Goal: Book appointment/travel/reservation

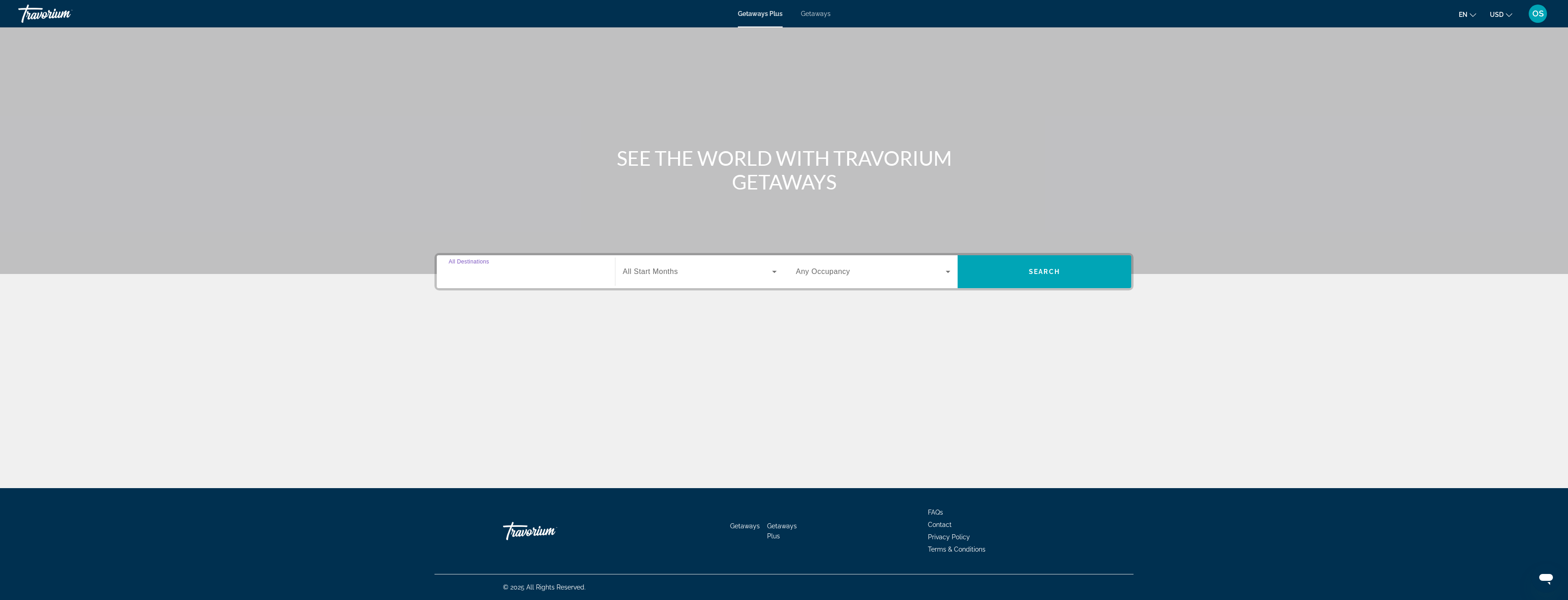
click at [494, 267] on input "Destination All Destinations" at bounding box center [525, 272] width 154 height 11
click at [447, 336] on icon "Toggle United States (32,511 units available)" at bounding box center [450, 335] width 9 height 9
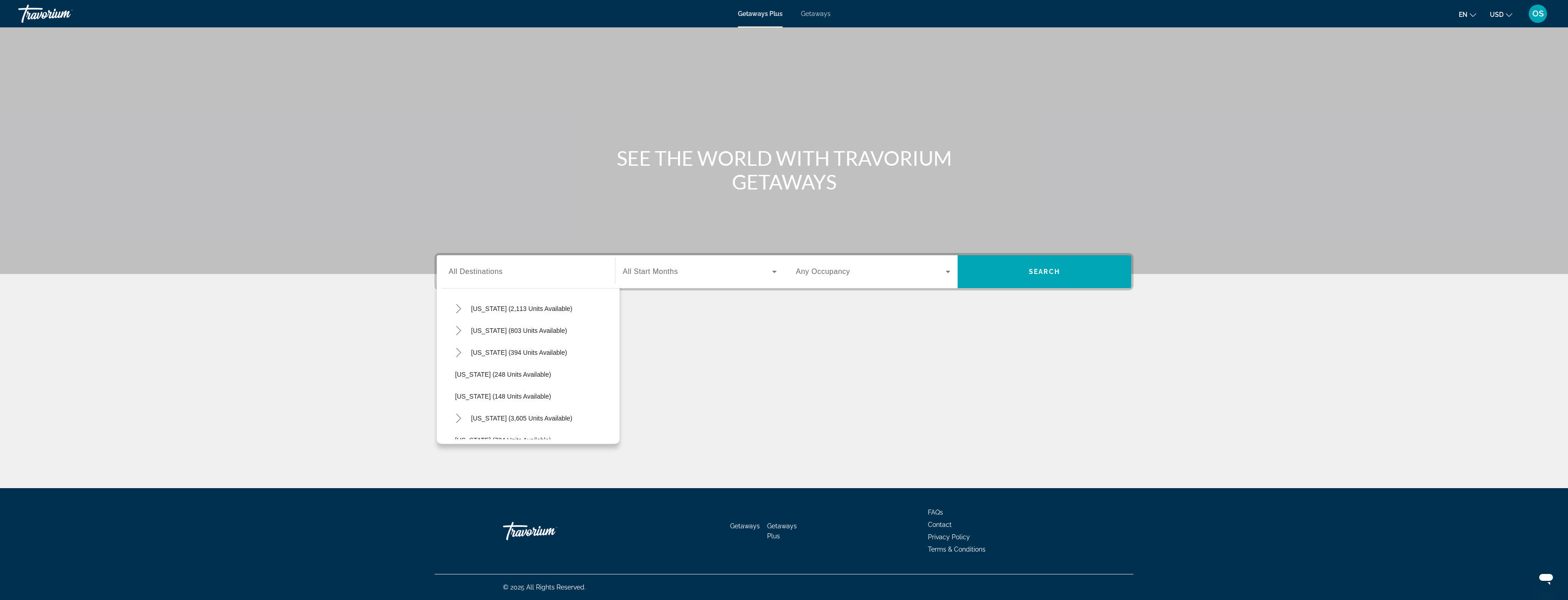
scroll to position [666, 0]
click at [458, 369] on icon "Toggle Texas (394 units available)" at bounding box center [458, 371] width 9 height 9
click at [515, 343] on span "Coastal (80 units available)" at bounding box center [503, 347] width 79 height 7
type input "**********"
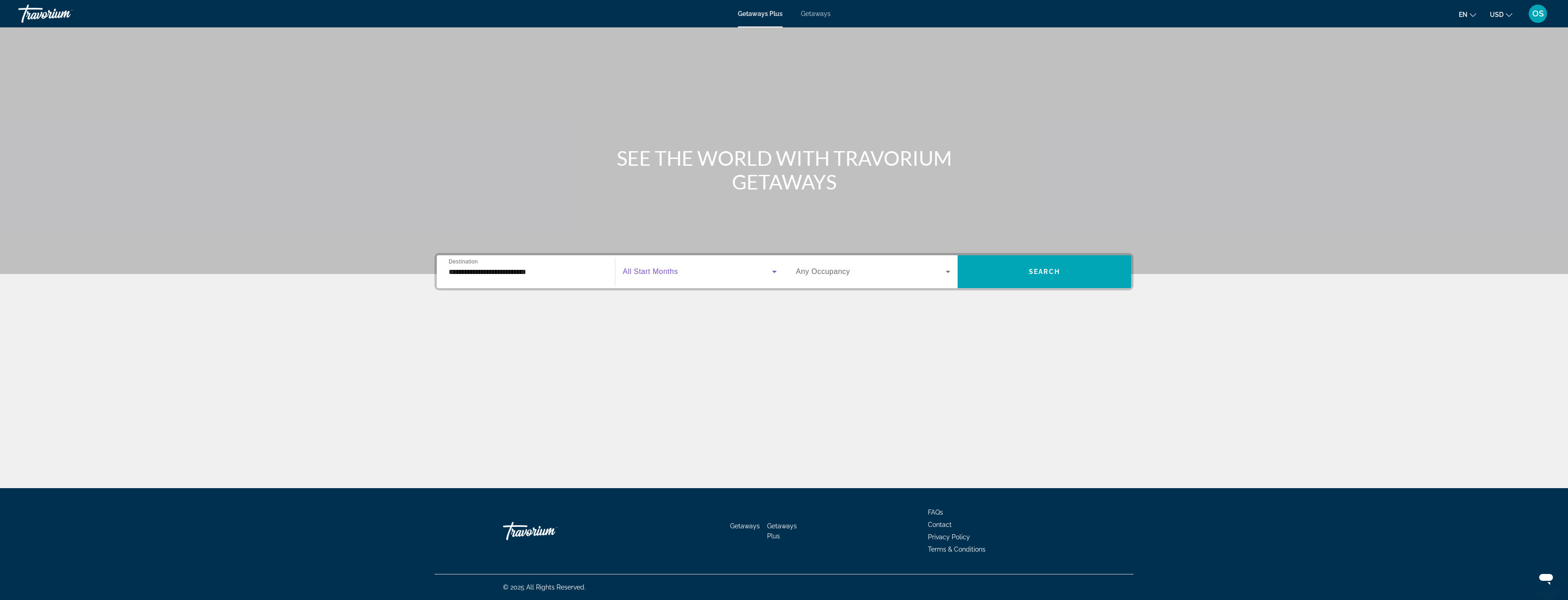
click at [709, 269] on span "Search widget" at bounding box center [697, 272] width 150 height 11
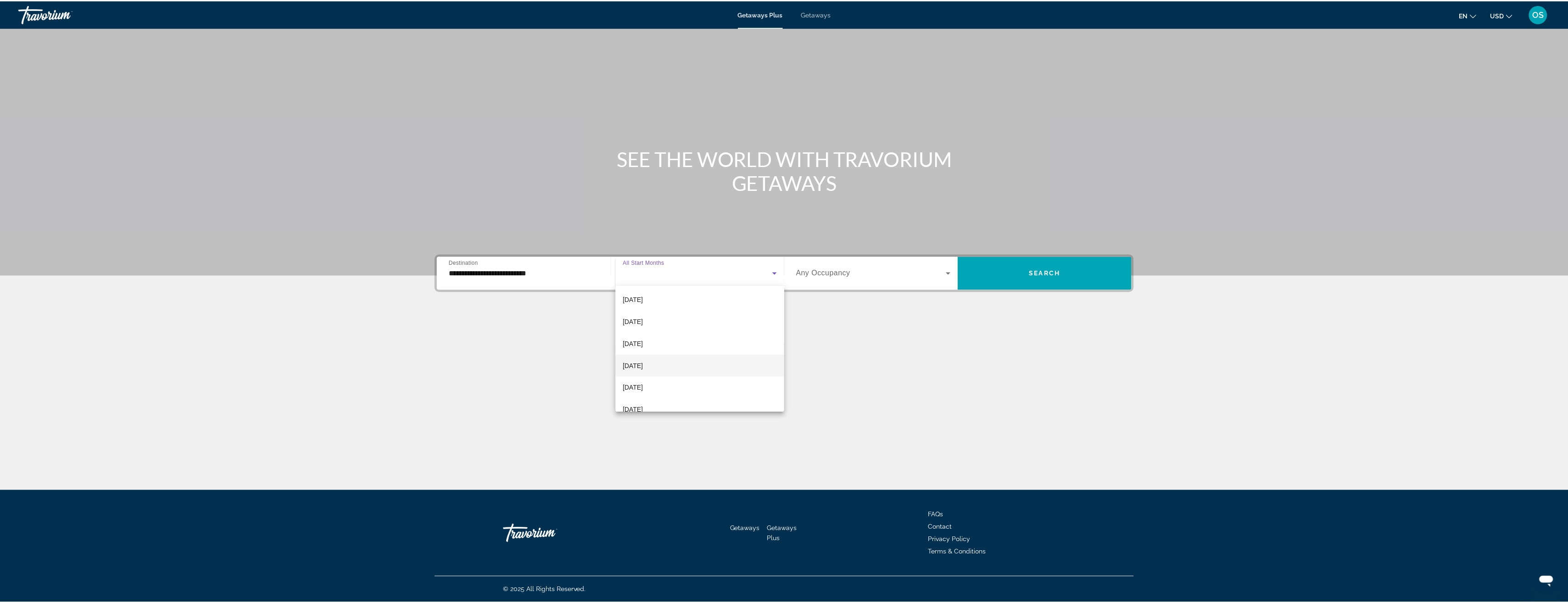
scroll to position [98, 0]
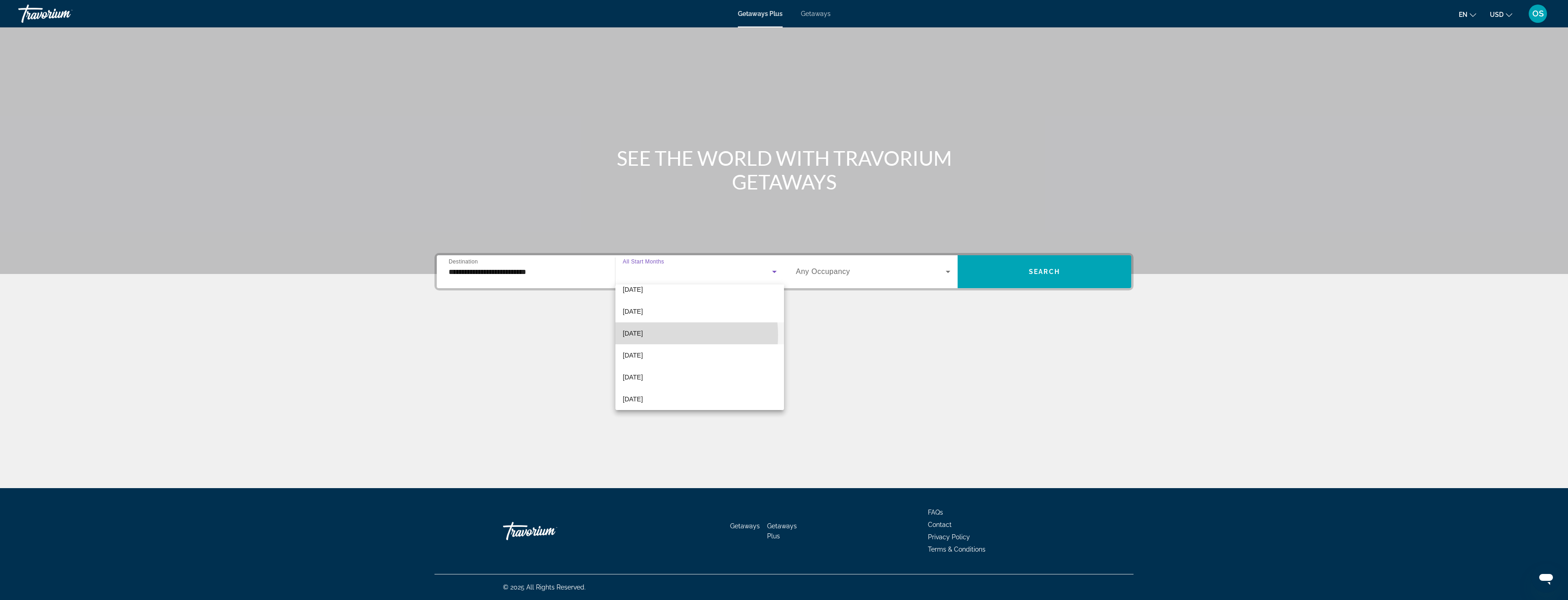
click at [664, 335] on mat-option "[DATE]" at bounding box center [699, 333] width 169 height 22
click at [835, 265] on div "Search widget" at bounding box center [873, 272] width 154 height 26
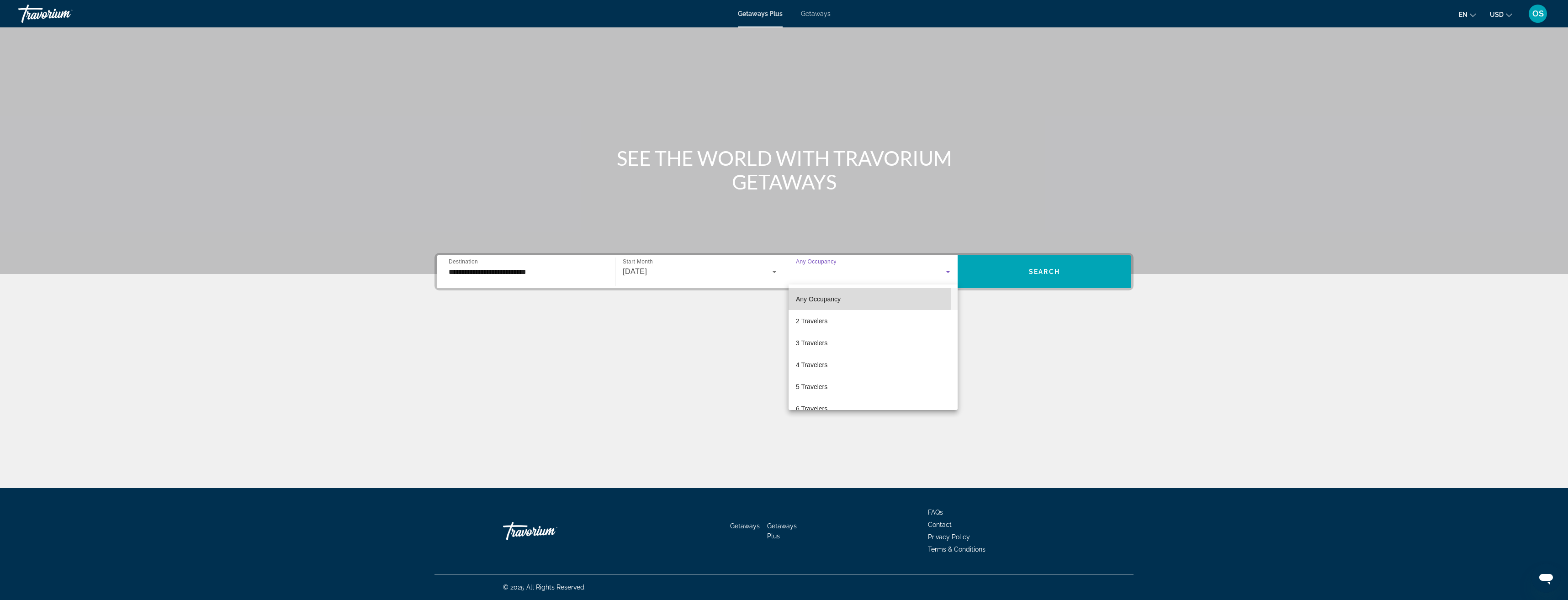
click at [820, 298] on span "Any Occupancy" at bounding box center [818, 299] width 45 height 7
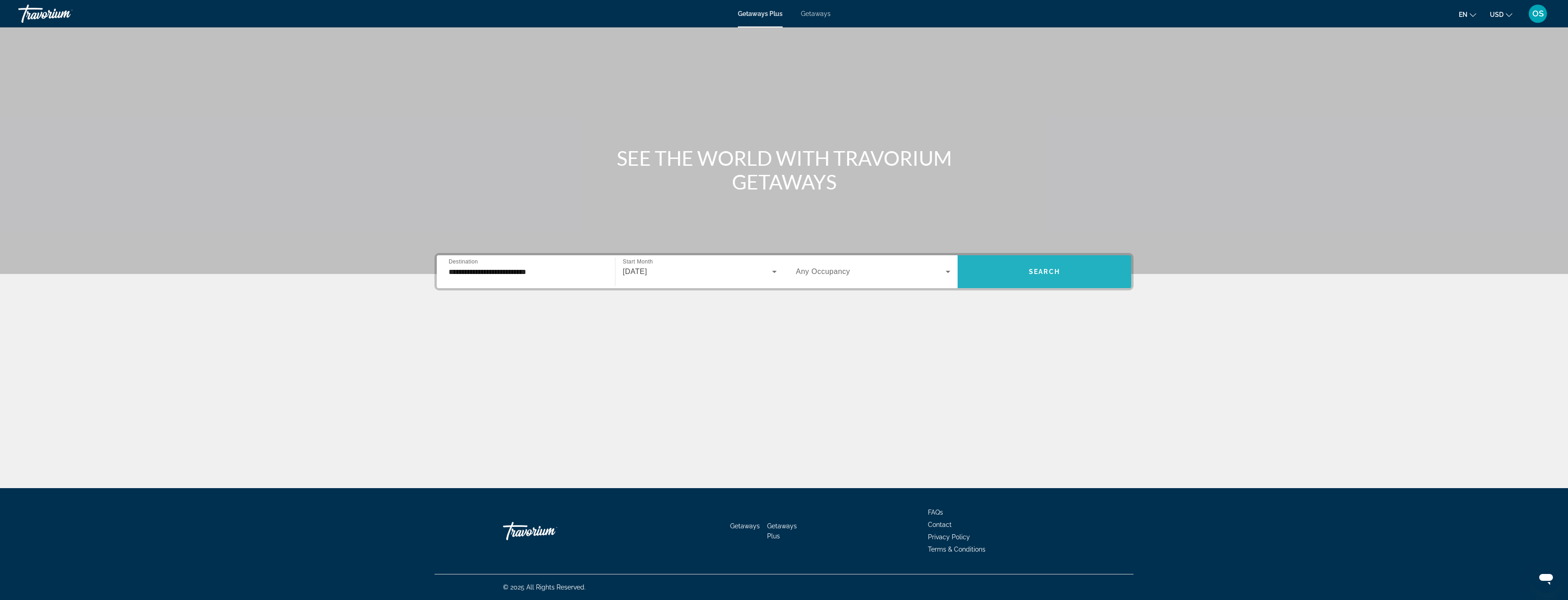
click at [1067, 274] on span "Search widget" at bounding box center [1045, 271] width 173 height 22
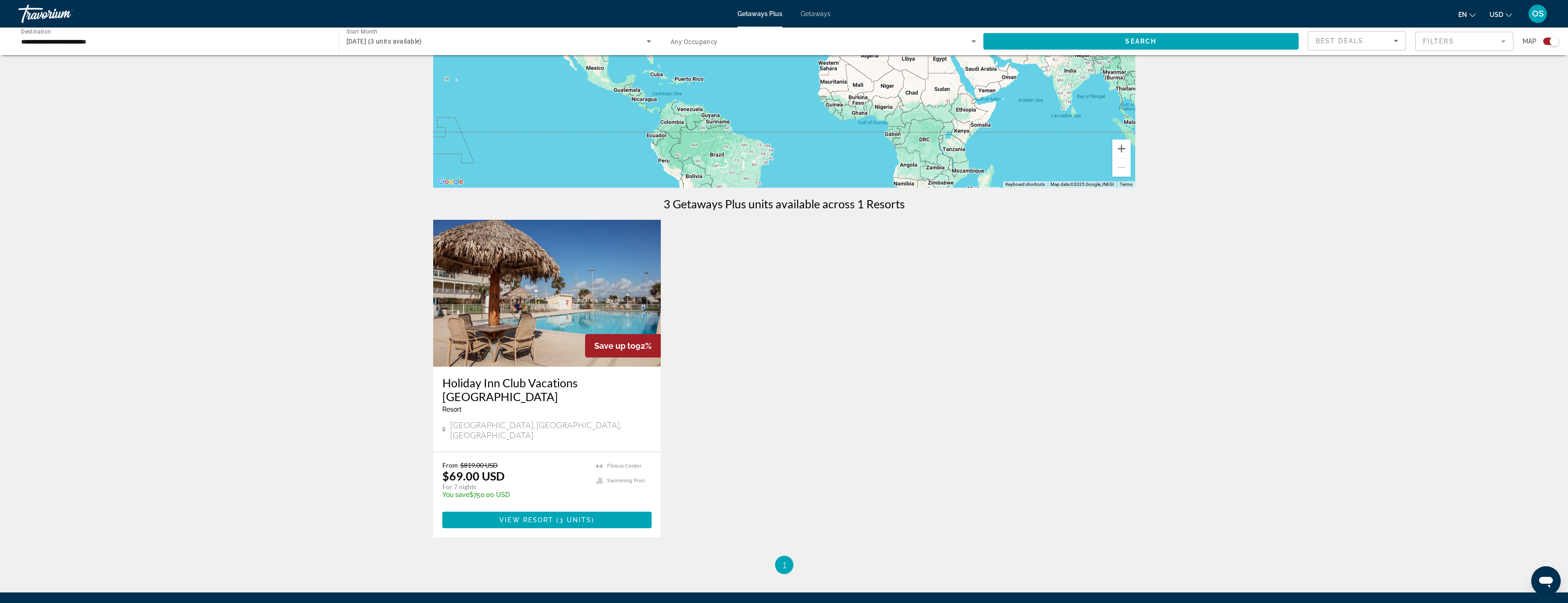
scroll to position [92, 0]
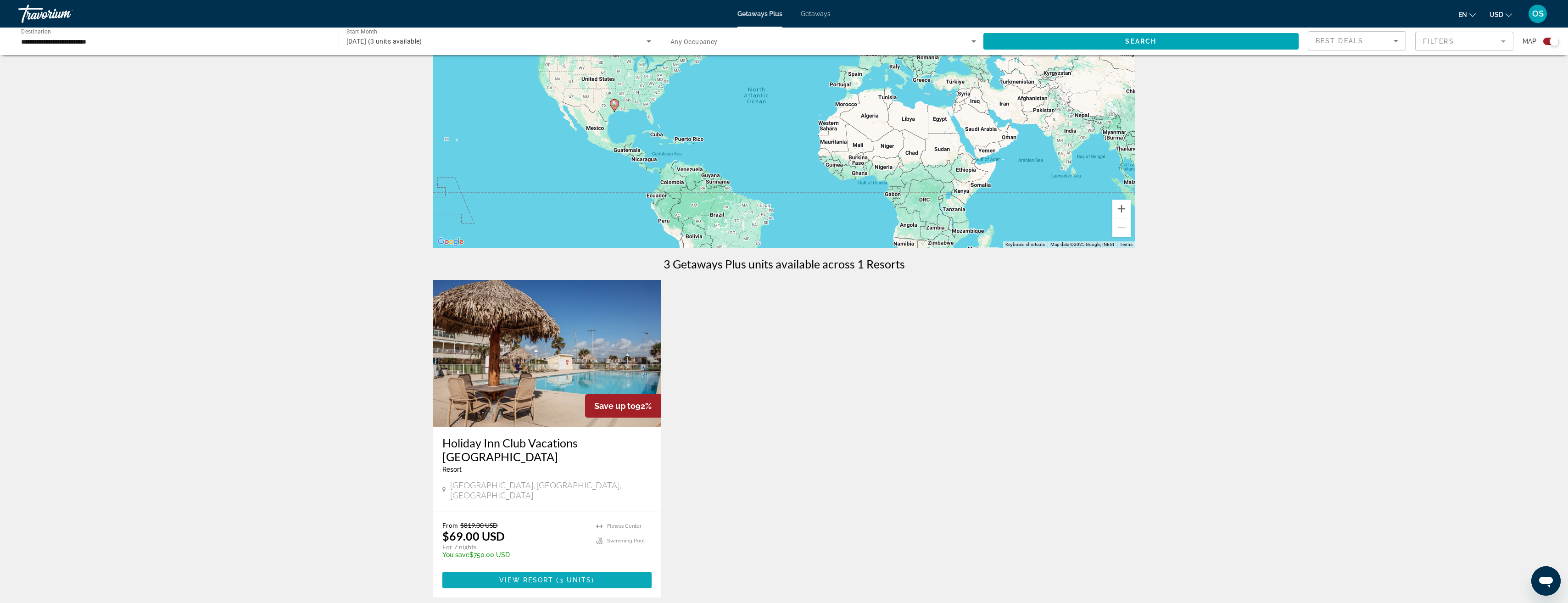
click at [597, 569] on span "Main content" at bounding box center [547, 580] width 210 height 22
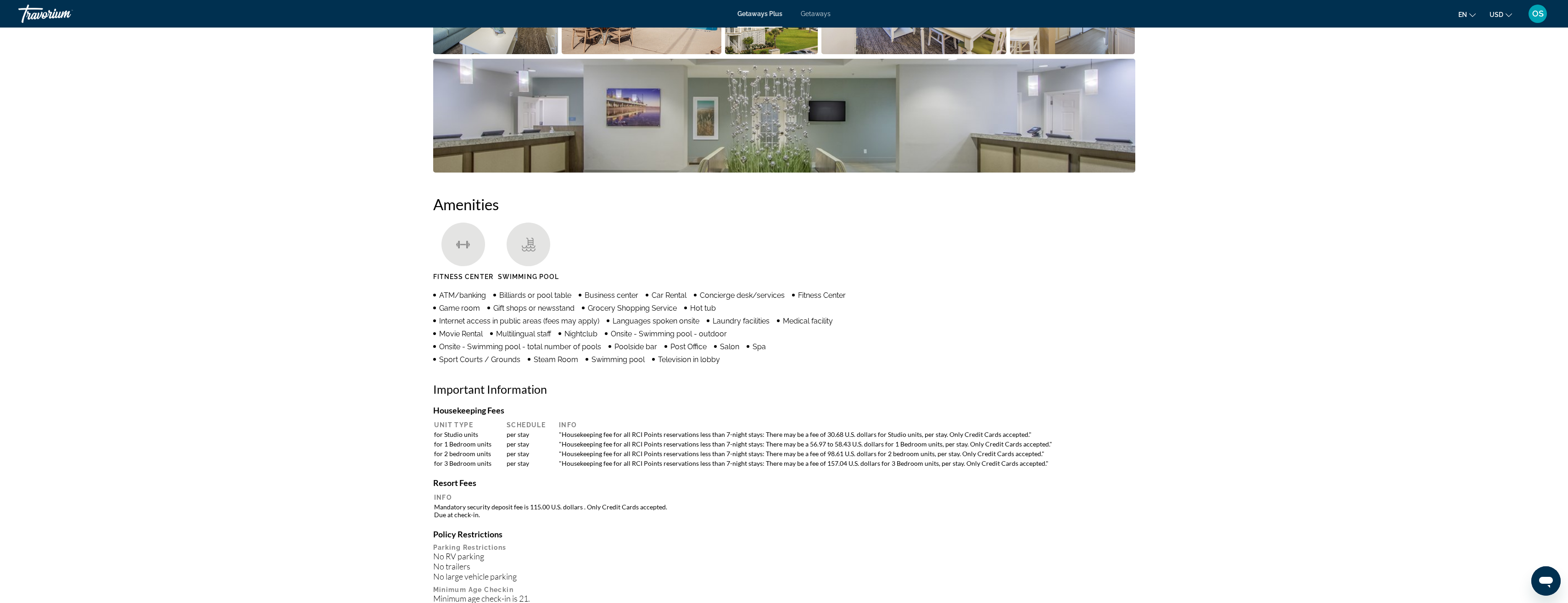
scroll to position [551, 0]
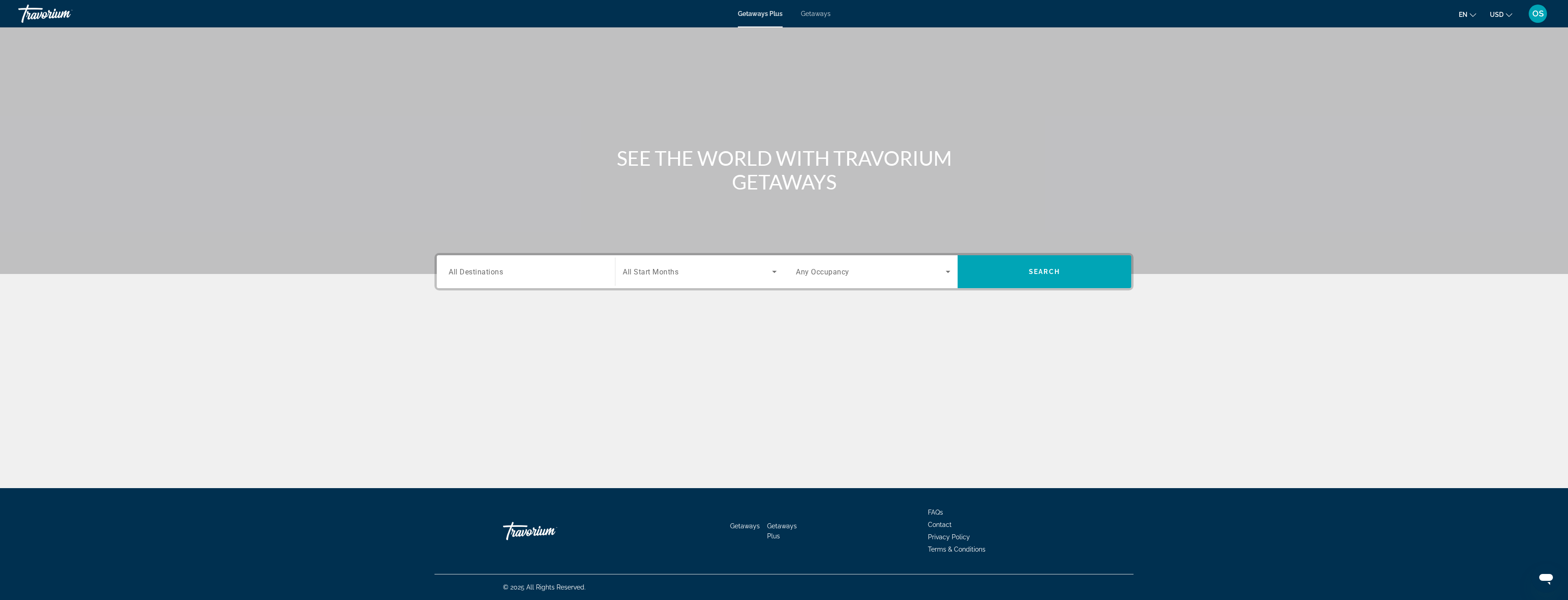
click at [520, 269] on input "Destination All Destinations" at bounding box center [525, 272] width 154 height 11
click at [445, 334] on icon "Toggle United States (32,511 units available)" at bounding box center [450, 335] width 9 height 9
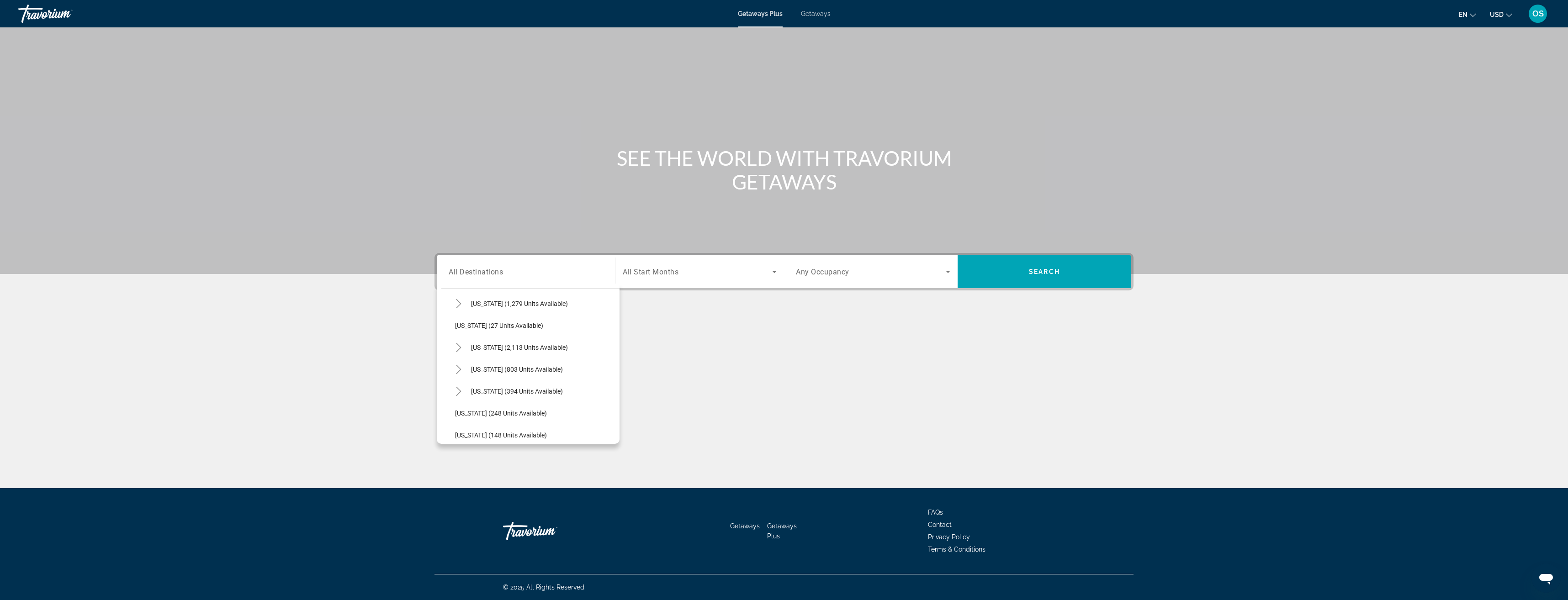
scroll to position [666, 0]
click at [458, 372] on icon "Toggle Texas (394 units available)" at bounding box center [458, 371] width 9 height 9
click at [477, 365] on span "Inland (314 units available)" at bounding box center [503, 368] width 77 height 7
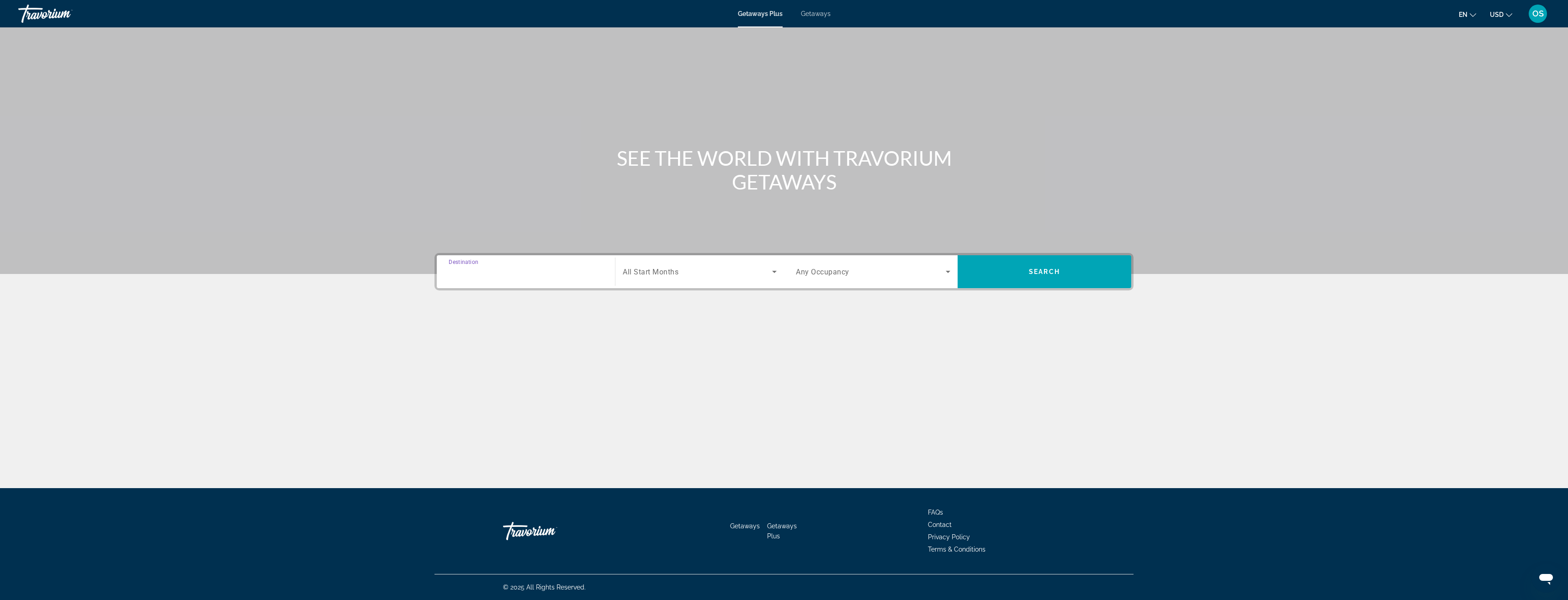
type input "**********"
click at [713, 267] on span "Search widget" at bounding box center [697, 272] width 150 height 11
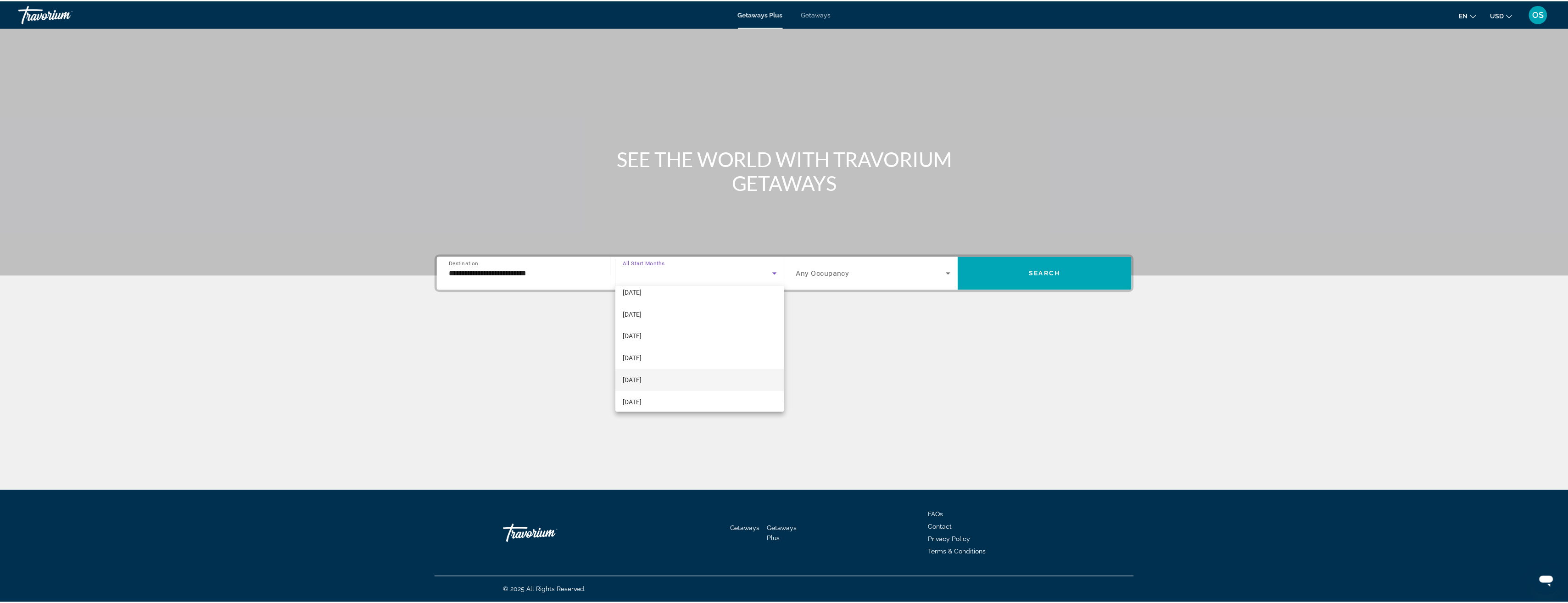
scroll to position [92, 0]
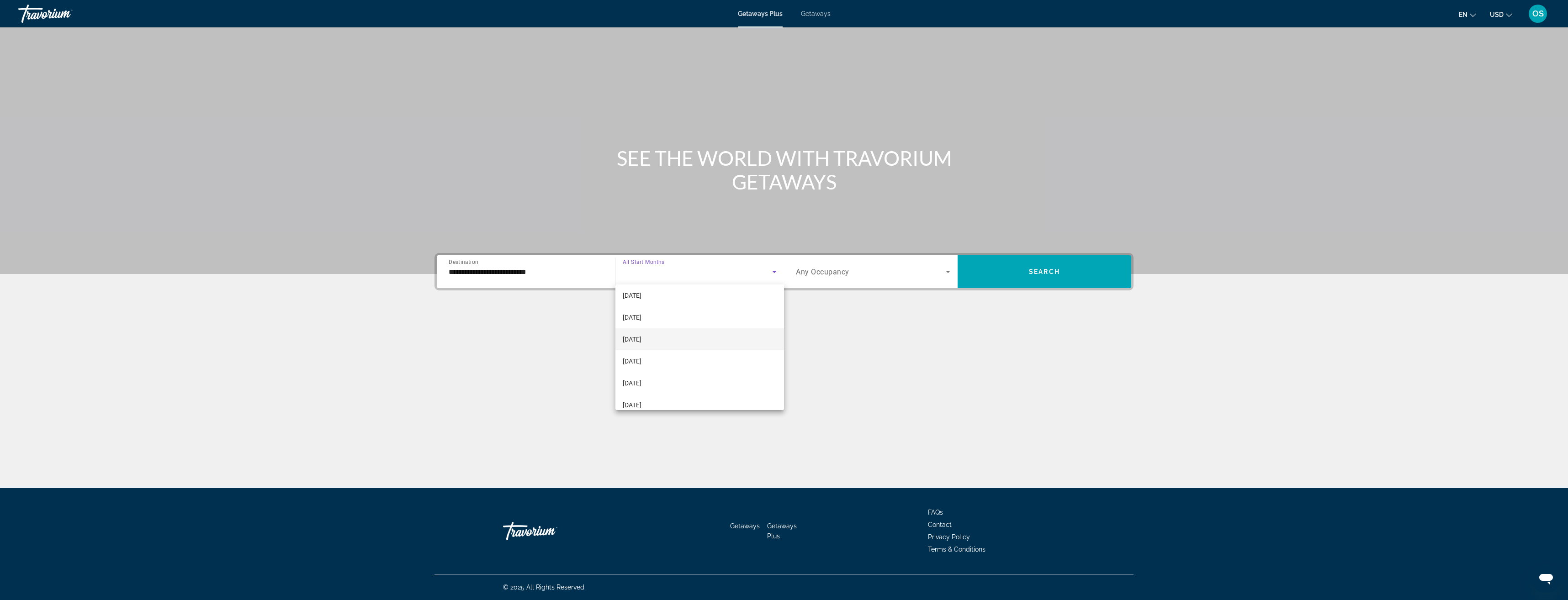
click at [668, 339] on mat-option "[DATE]" at bounding box center [699, 339] width 169 height 22
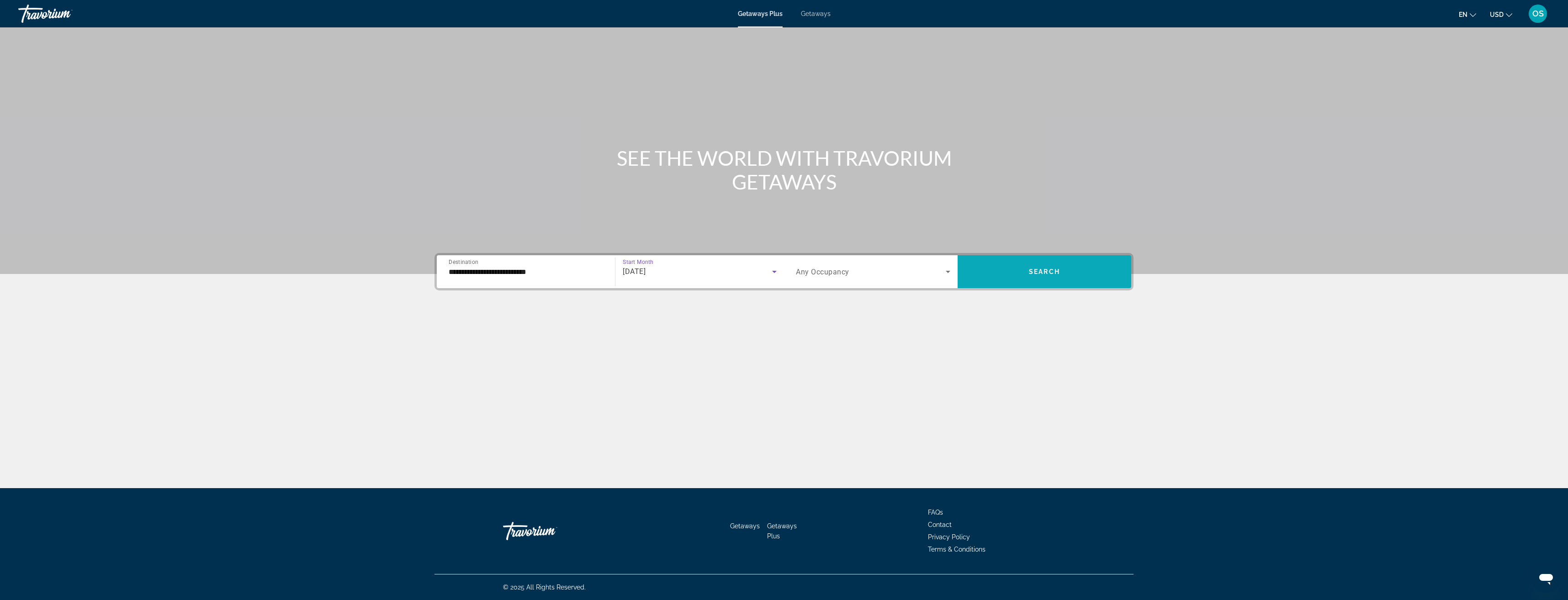
click at [1072, 277] on span "Search widget" at bounding box center [1045, 271] width 173 height 22
